Goal: Check status: Check status

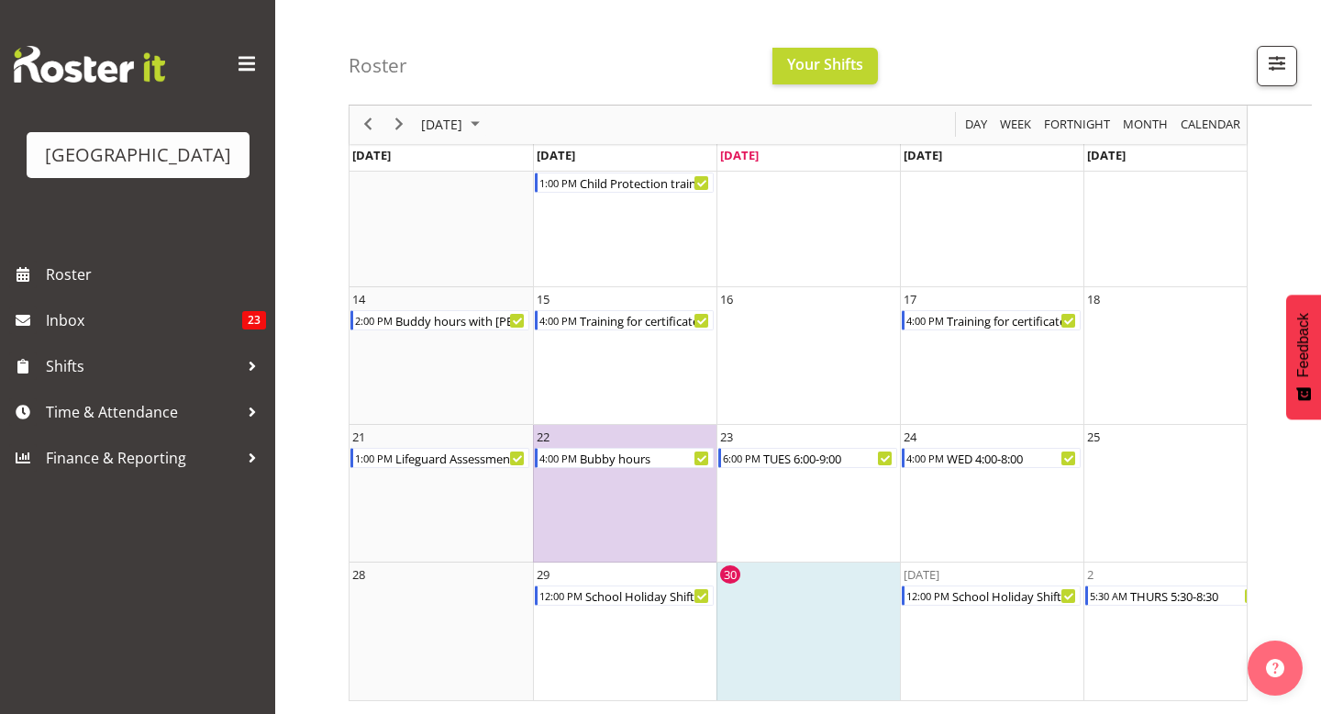
scroll to position [0, 387]
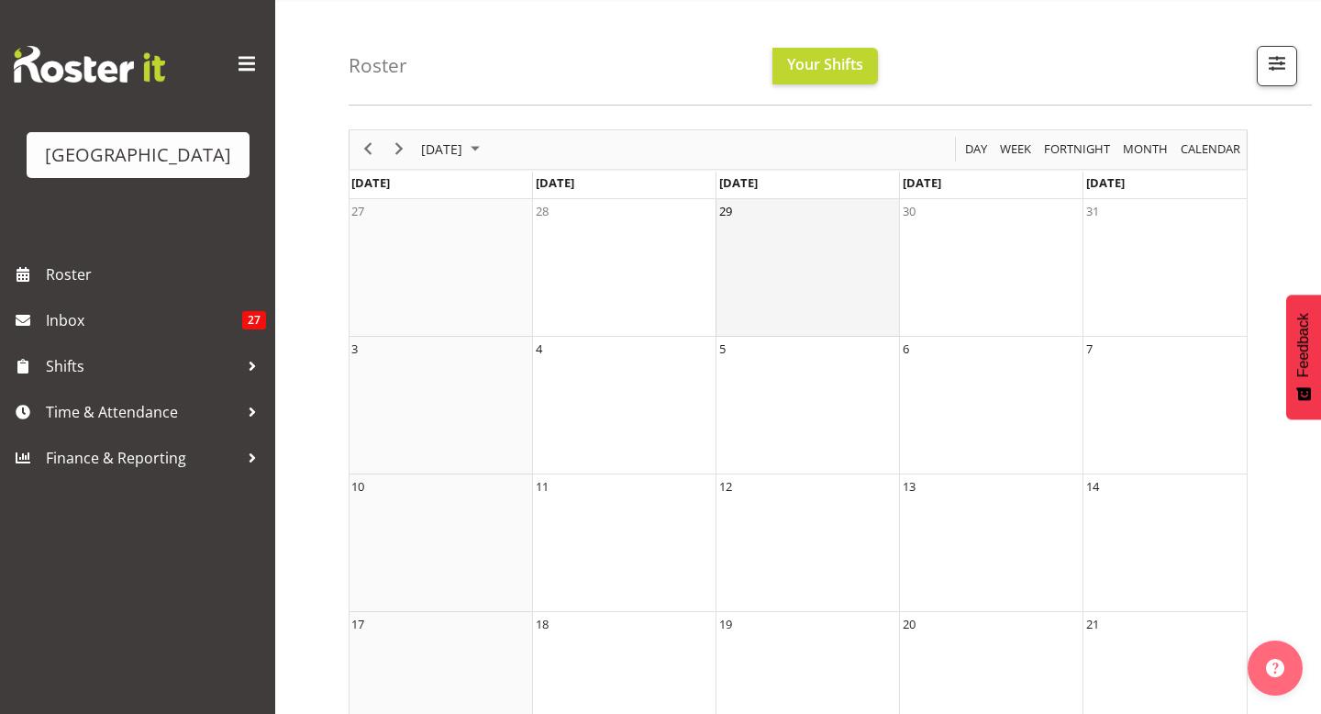
scroll to position [378, 0]
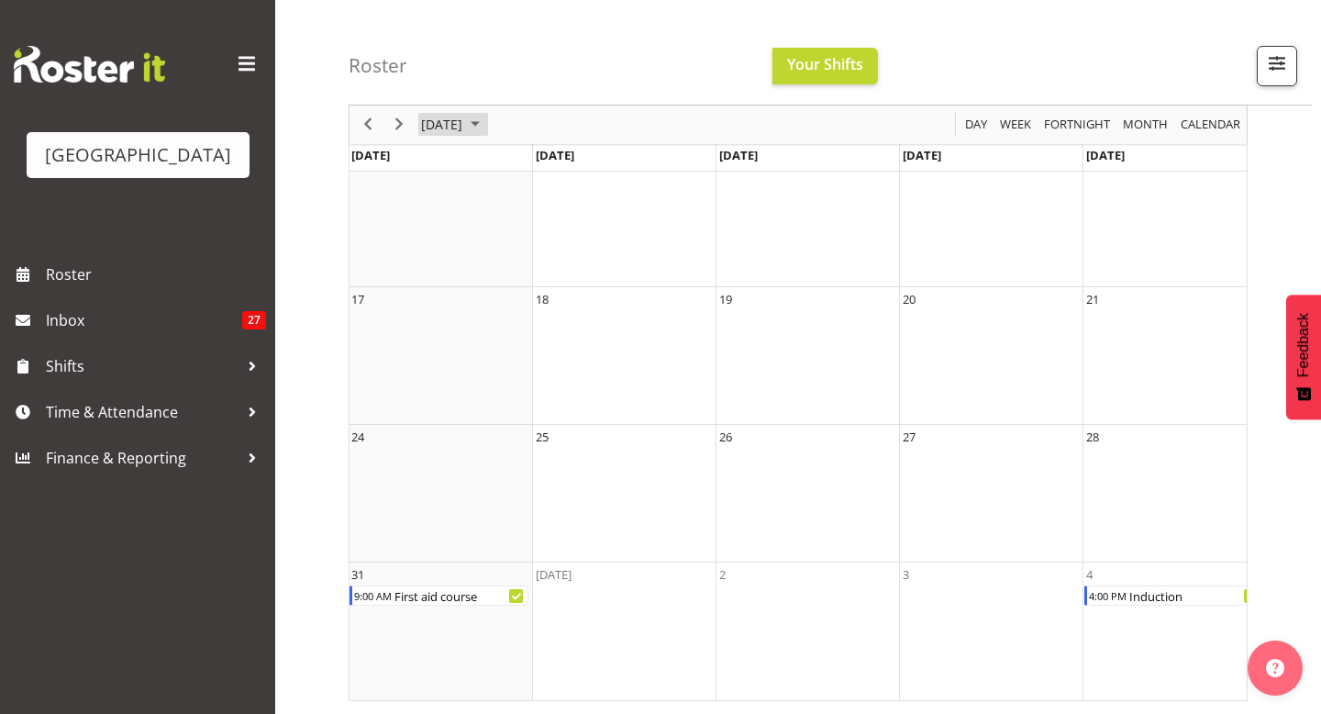
click at [464, 126] on span "[DATE]" at bounding box center [441, 125] width 45 height 23
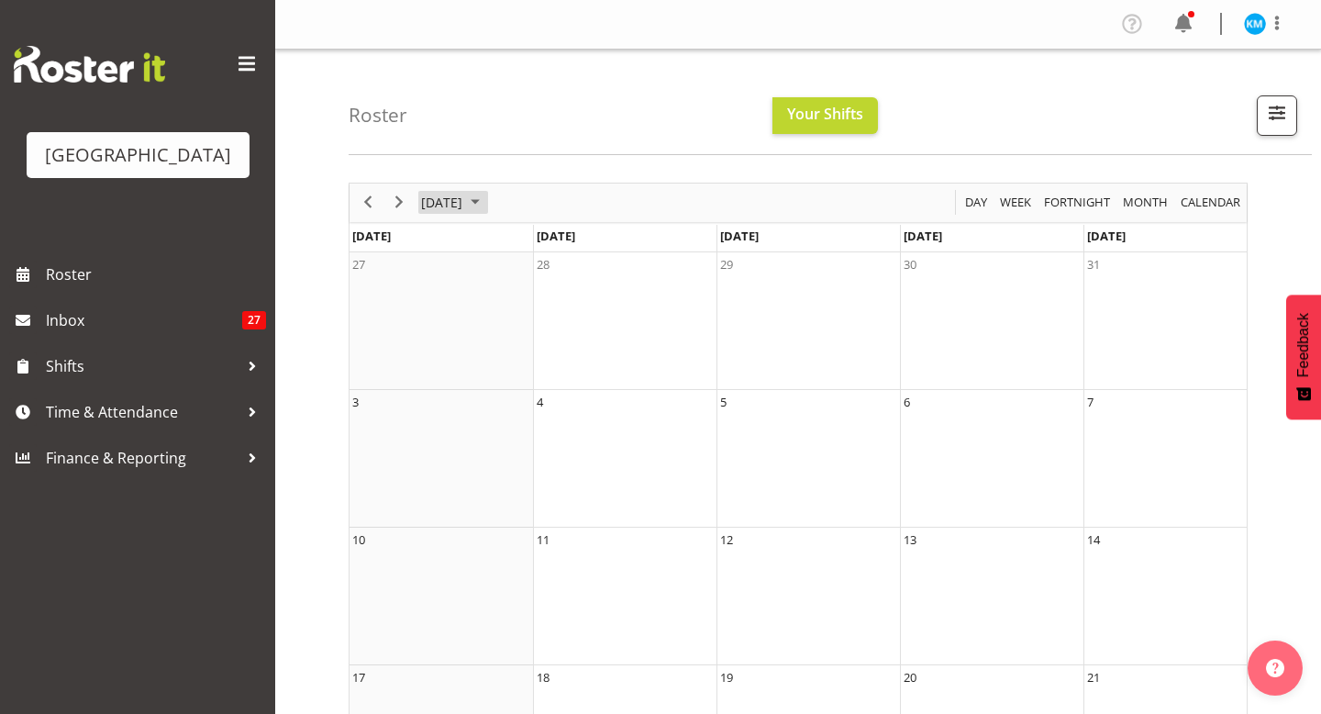
click at [472, 190] on div "[DATE]" at bounding box center [453, 203] width 76 height 39
click at [484, 384] on td "Oct" at bounding box center [501, 409] width 51 height 52
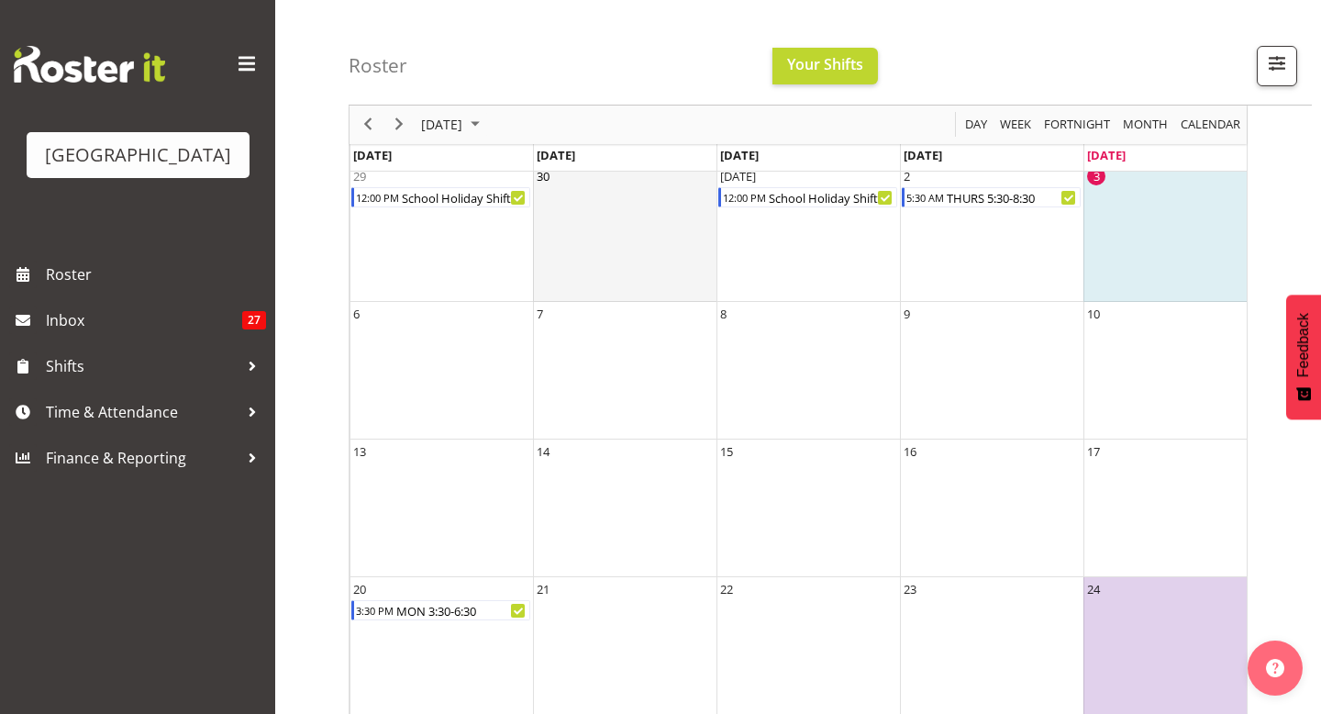
scroll to position [0, 387]
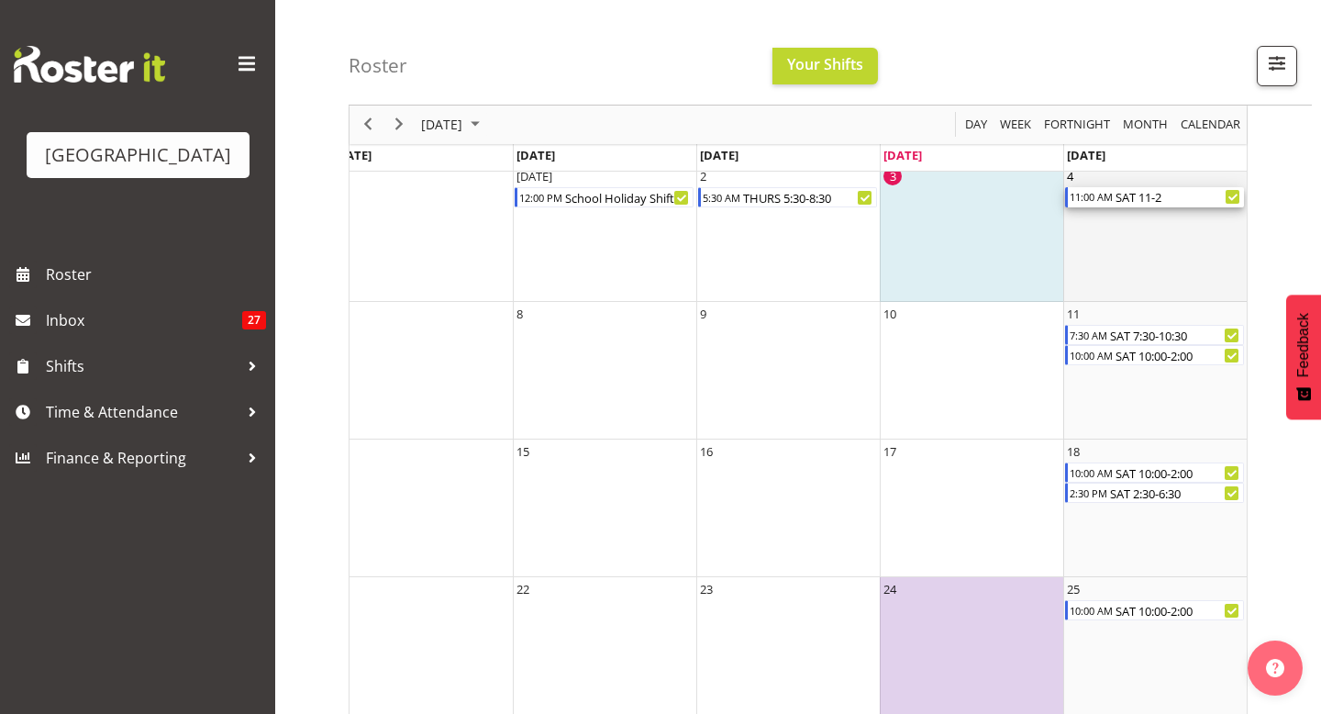
click at [1118, 195] on div "SAT 11-2" at bounding box center [1179, 197] width 130 height 20
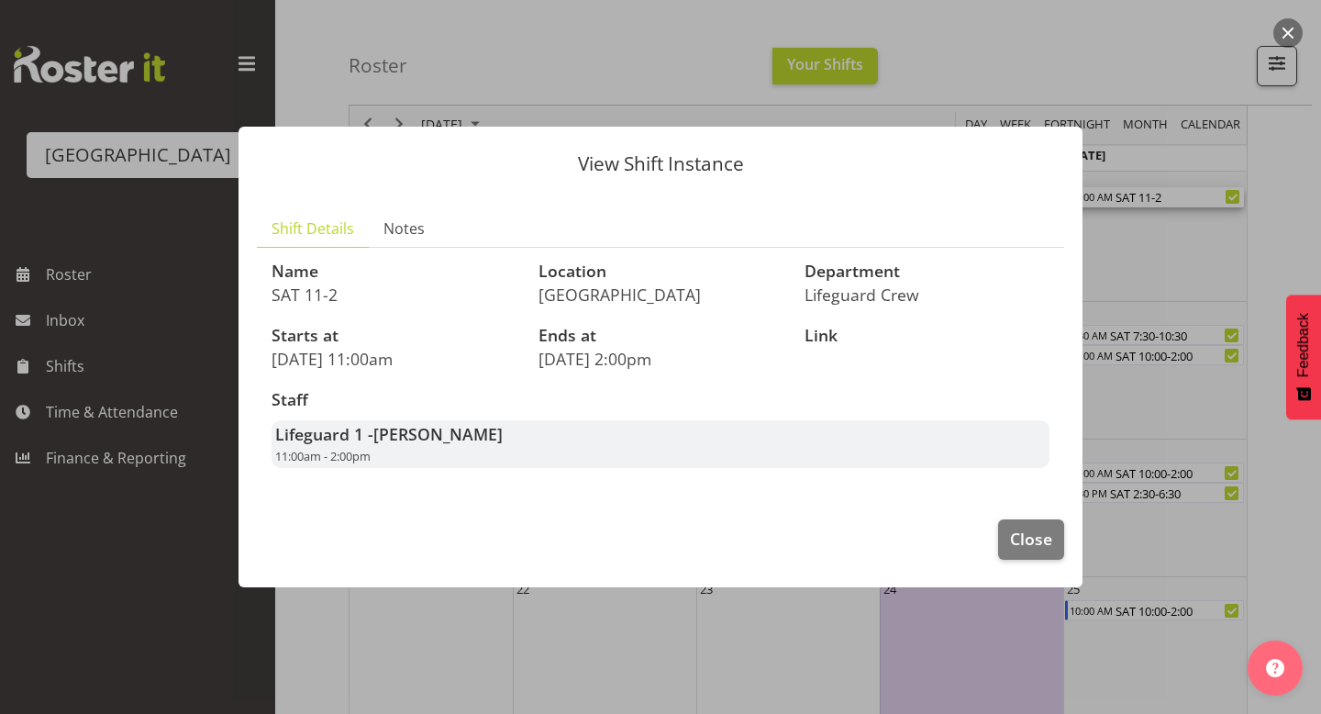
click at [434, 437] on span "[PERSON_NAME]" at bounding box center [437, 434] width 129 height 22
click at [1035, 546] on span "Close" at bounding box center [1031, 539] width 42 height 24
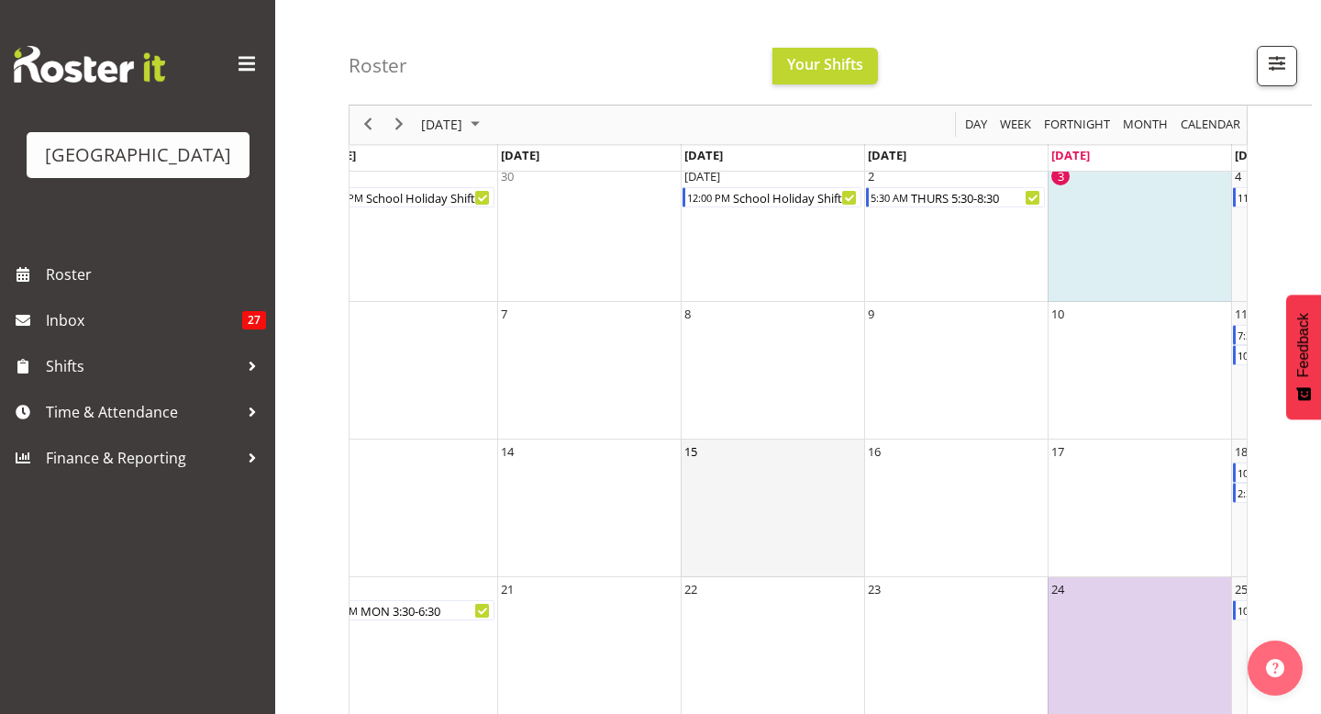
scroll to position [0, 0]
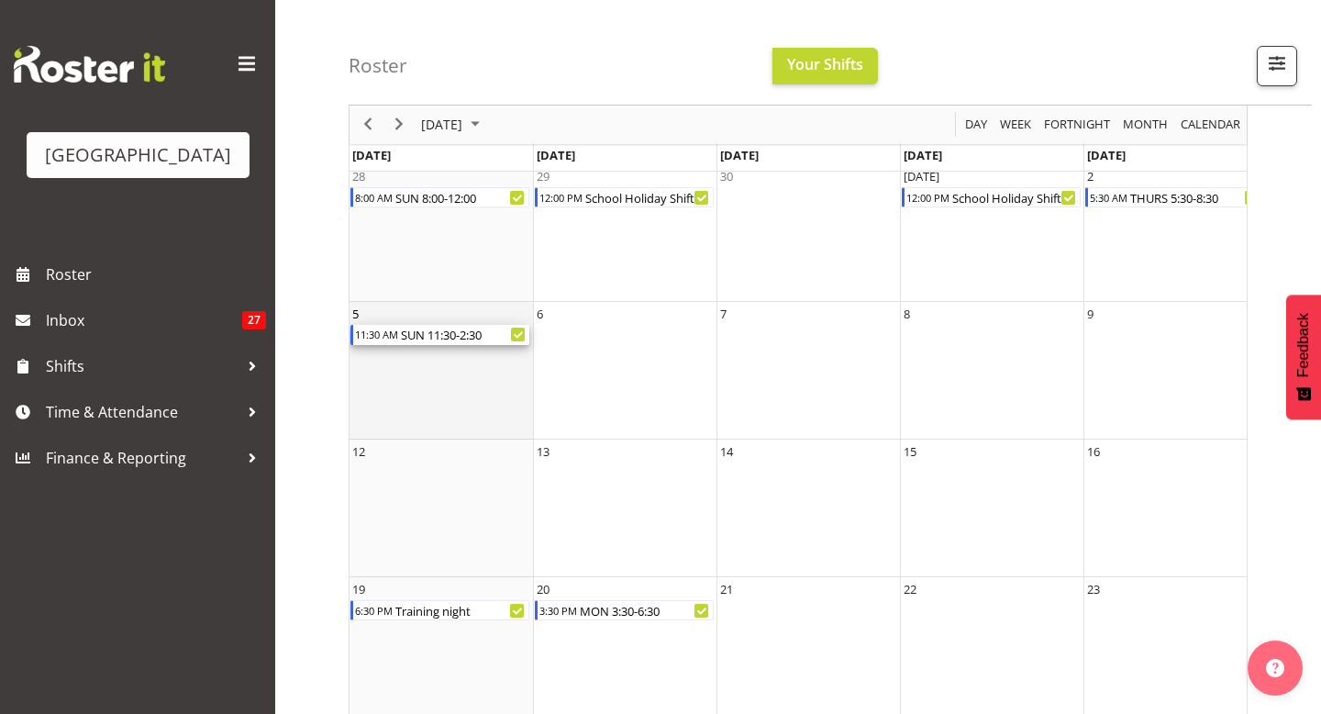
click at [392, 335] on div "11:30 AM" at bounding box center [376, 335] width 46 height 20
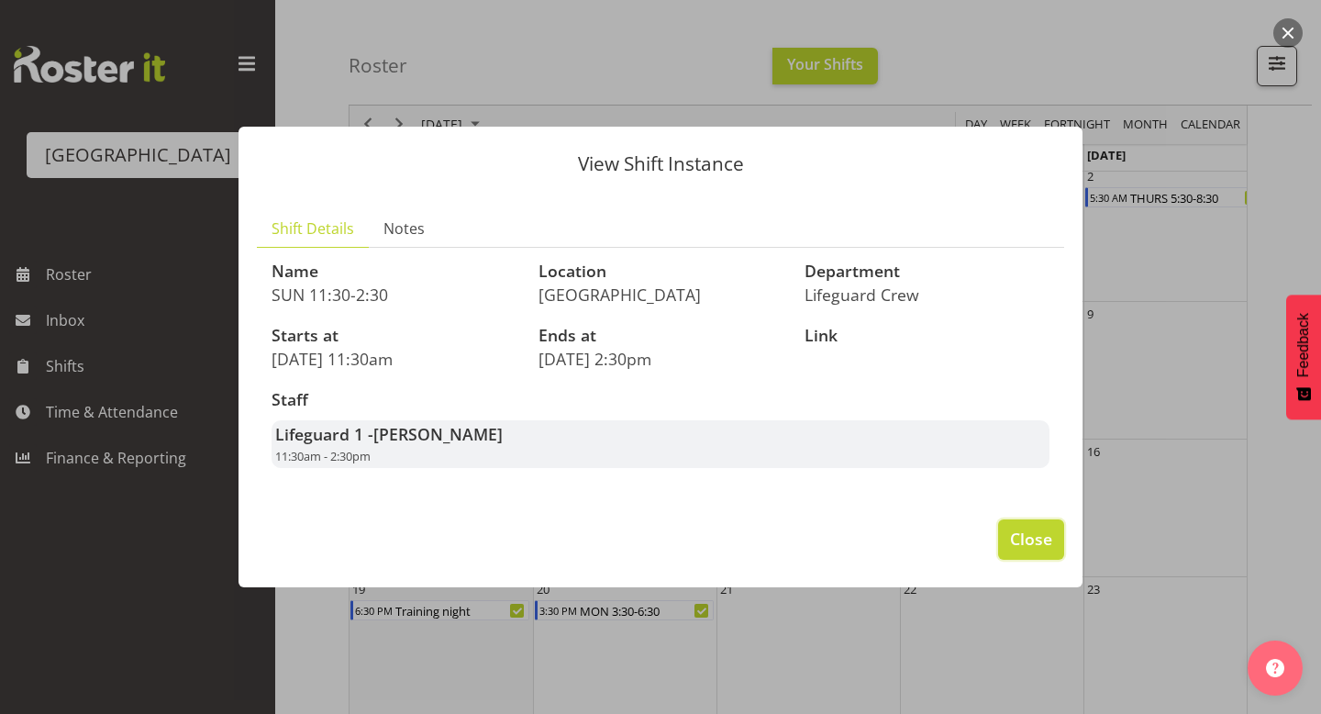
click at [1024, 533] on span "Close" at bounding box center [1031, 539] width 42 height 24
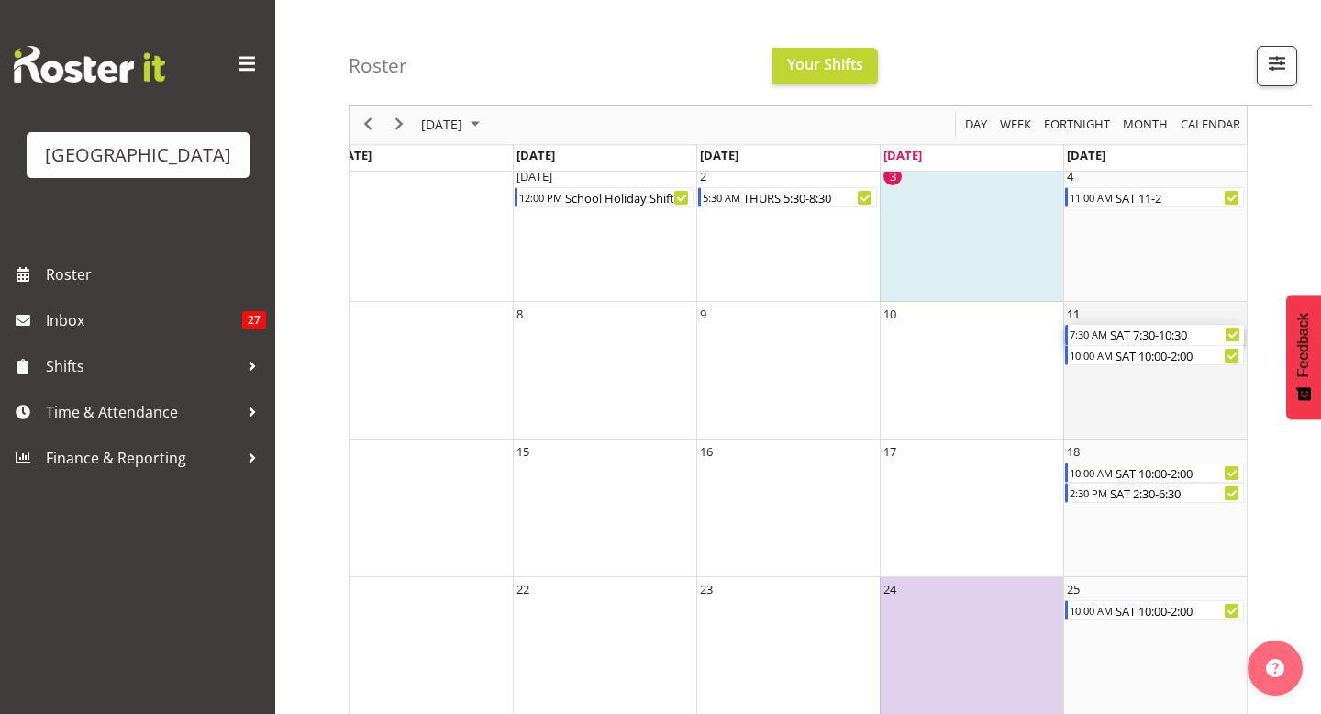
click at [1168, 329] on div "SAT 7:30-10:30" at bounding box center [1176, 335] width 136 height 20
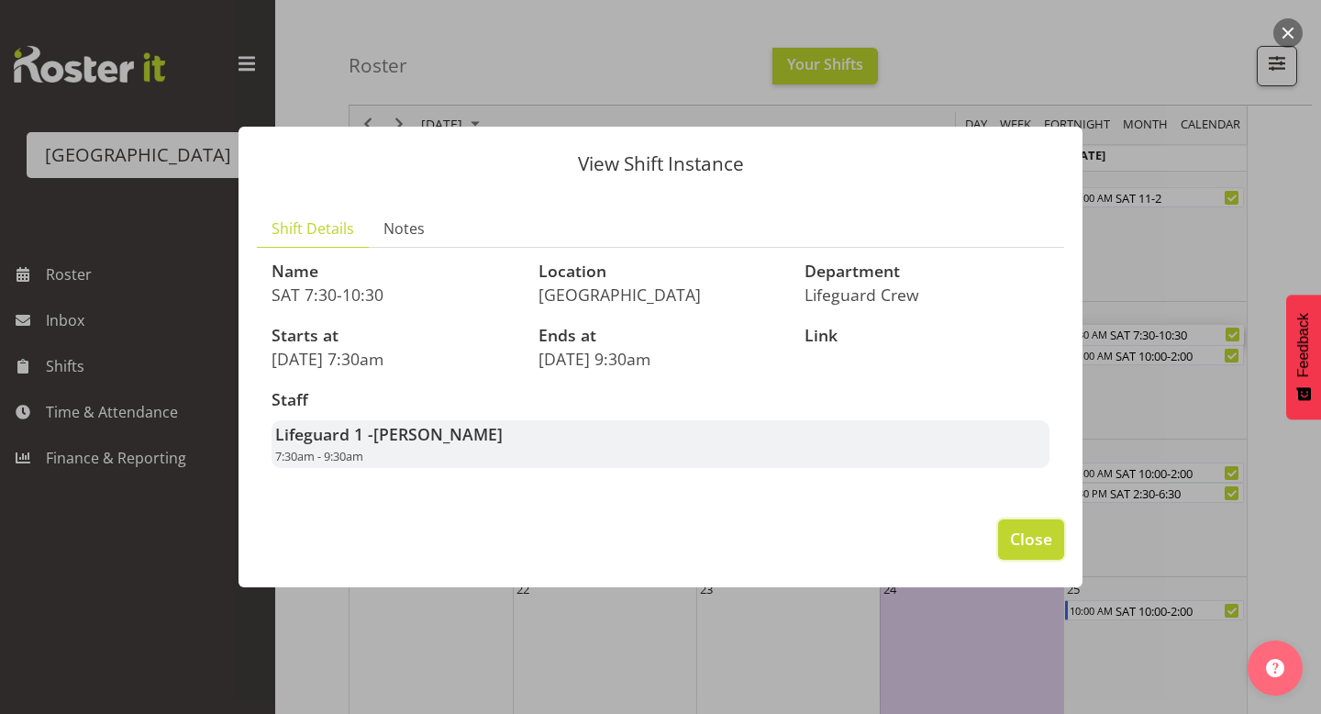
click at [1026, 532] on span "Close" at bounding box center [1031, 539] width 42 height 24
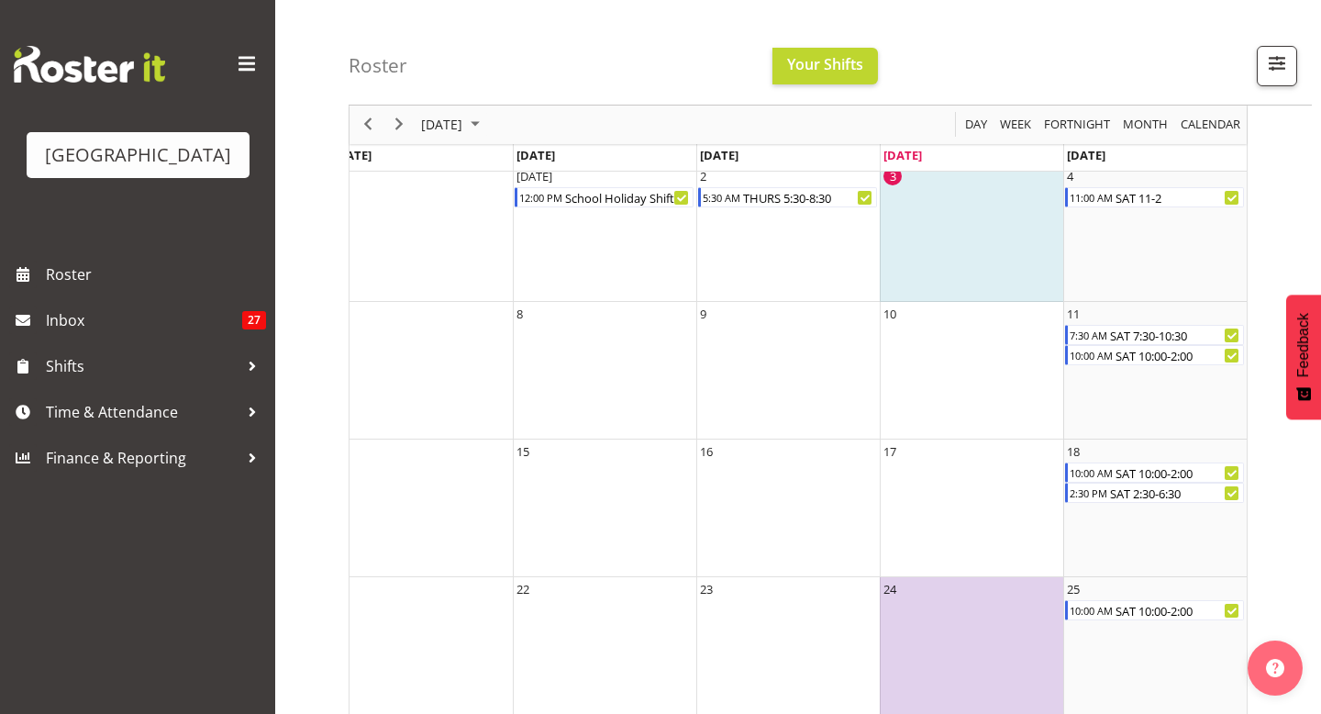
scroll to position [0, 230]
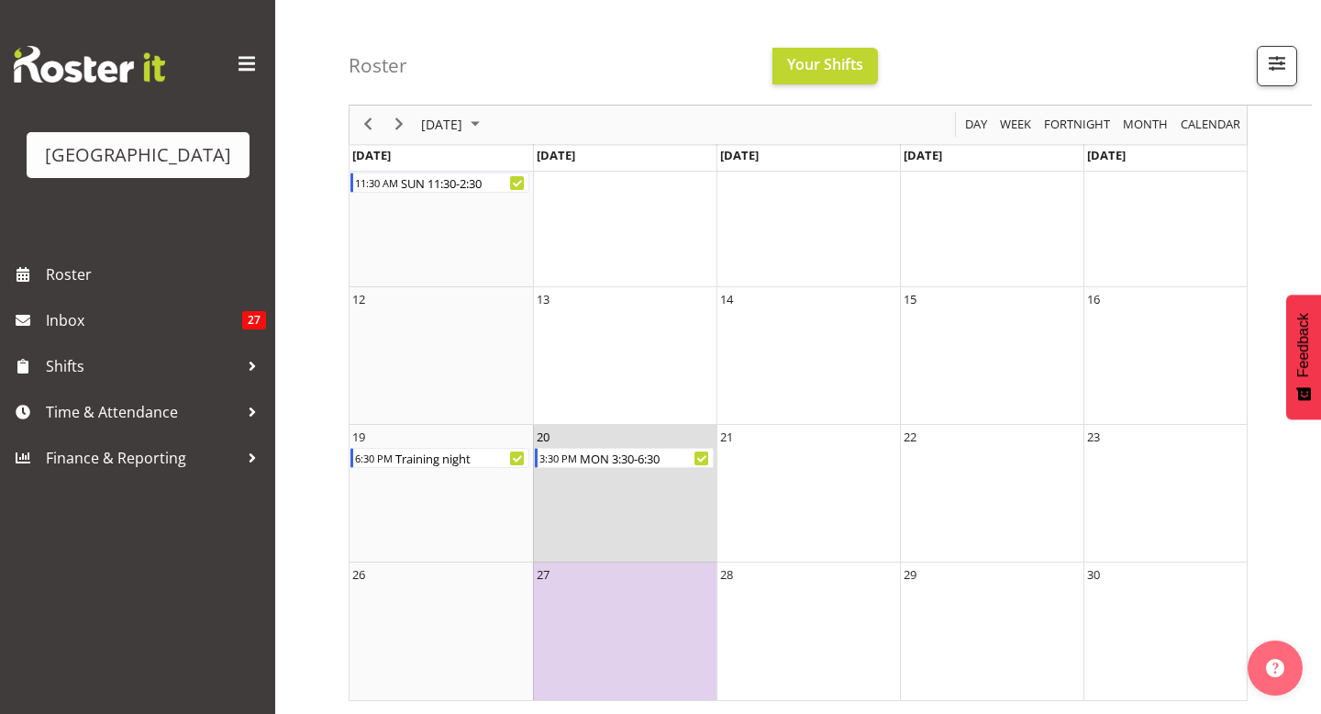
click at [605, 473] on td "20 3:30 PM MON 3:30-6:30" at bounding box center [625, 494] width 184 height 138
click at [327, 430] on div "Roster Your Shifts All Locations [GEOGRAPHIC_DATA] Select All Deselect All All …" at bounding box center [798, 262] width 1046 height 906
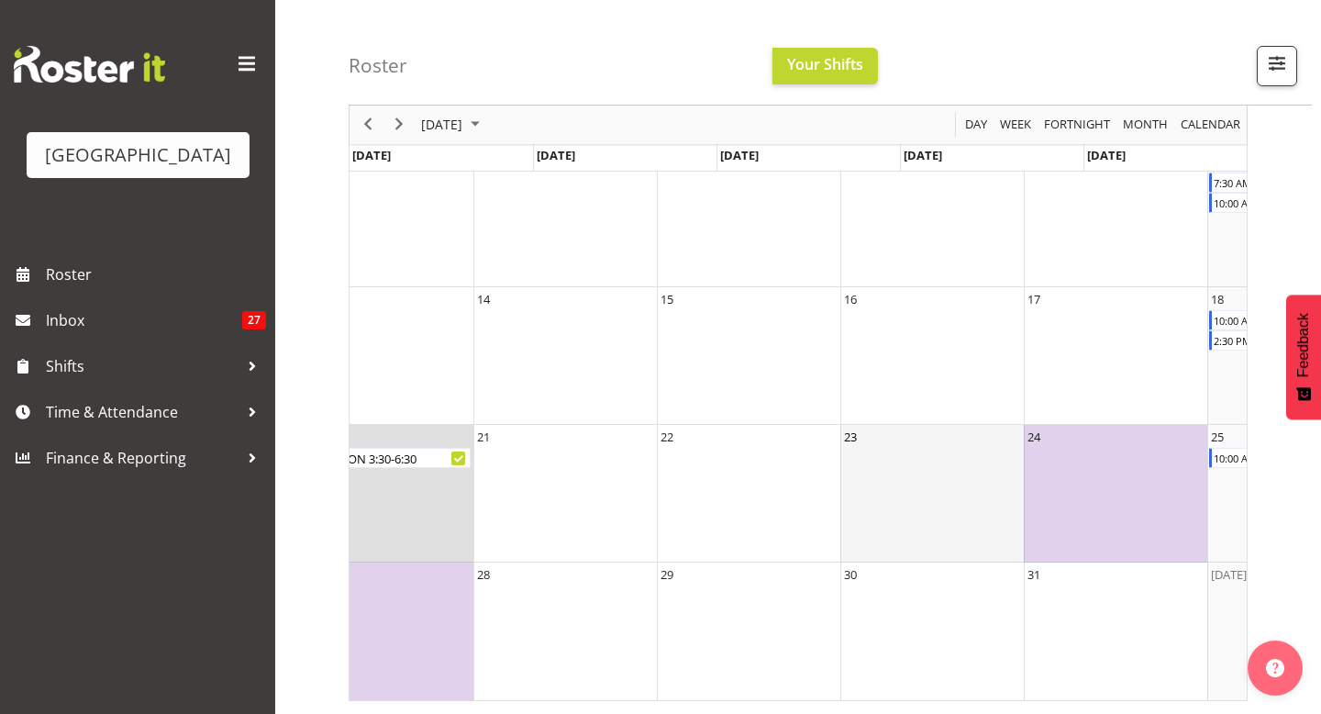
scroll to position [0, 387]
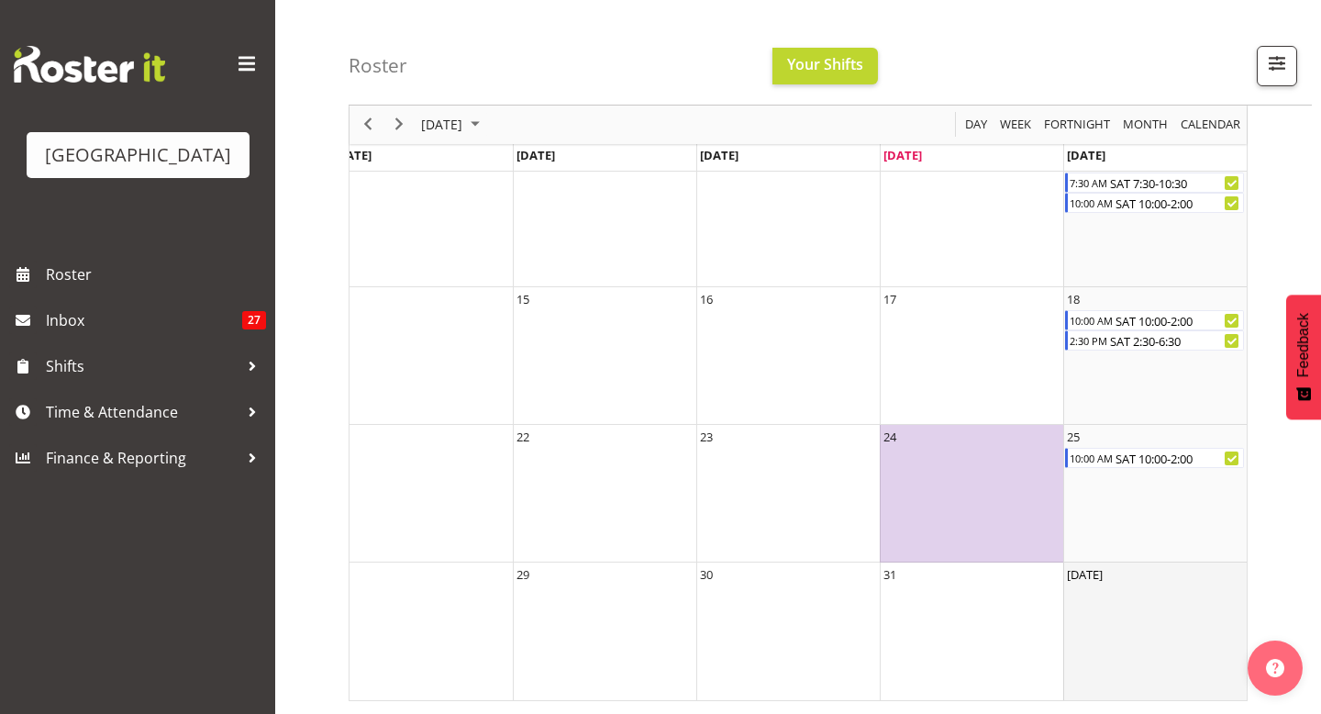
click at [1162, 604] on td "[DATE]" at bounding box center [1155, 631] width 184 height 138
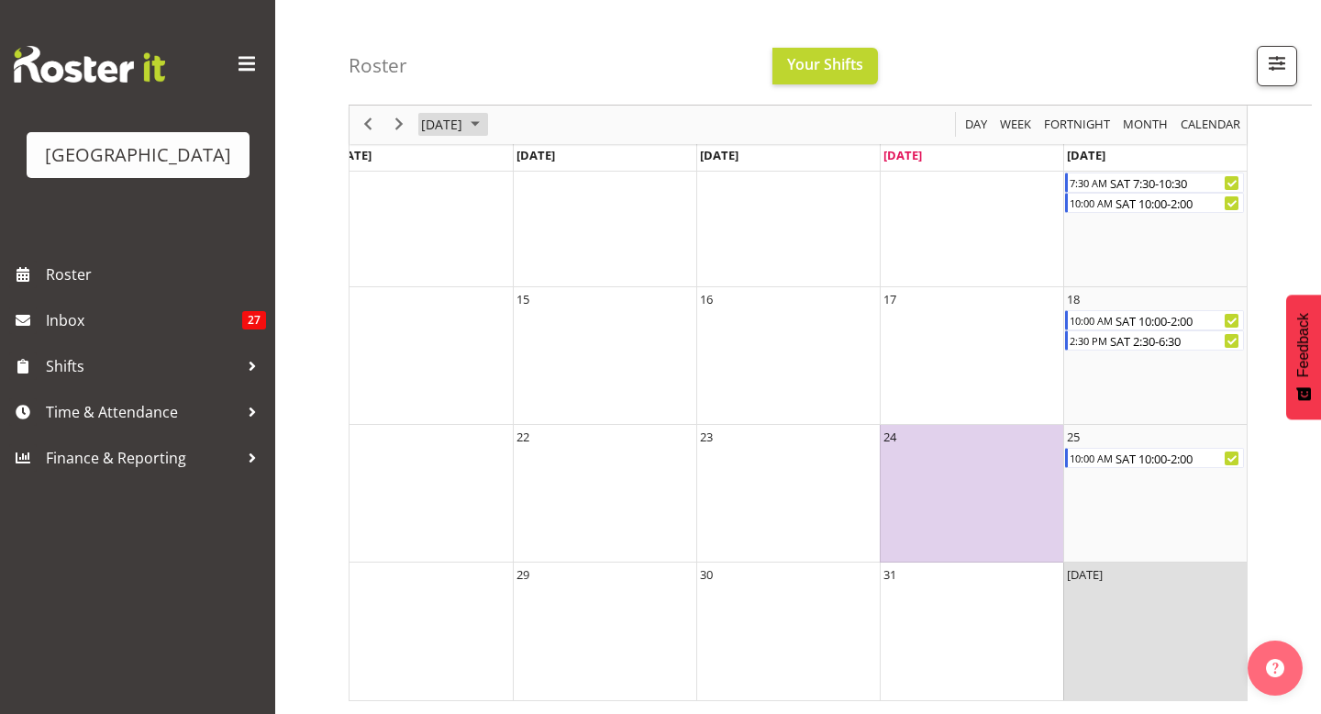
click at [464, 119] on span "[DATE]" at bounding box center [441, 125] width 45 height 23
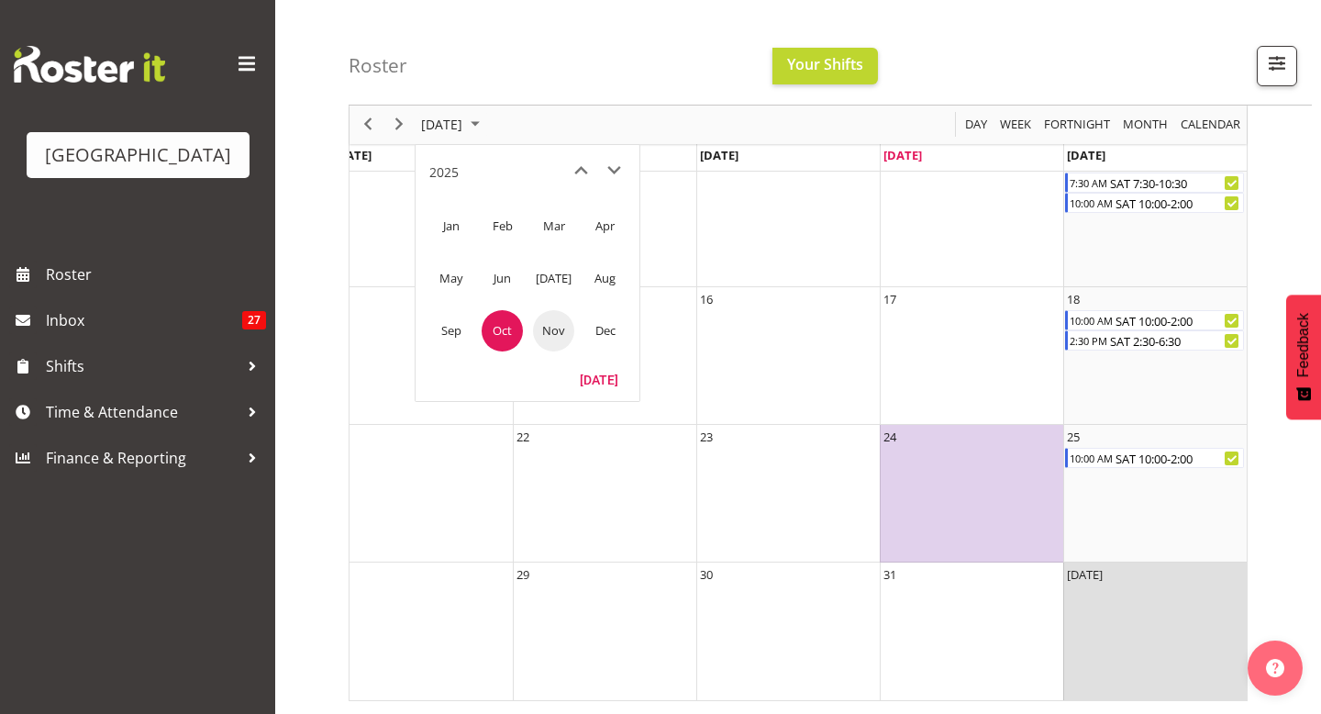
click at [562, 335] on span "Nov" at bounding box center [553, 330] width 41 height 41
